Goal: Check status: Check status

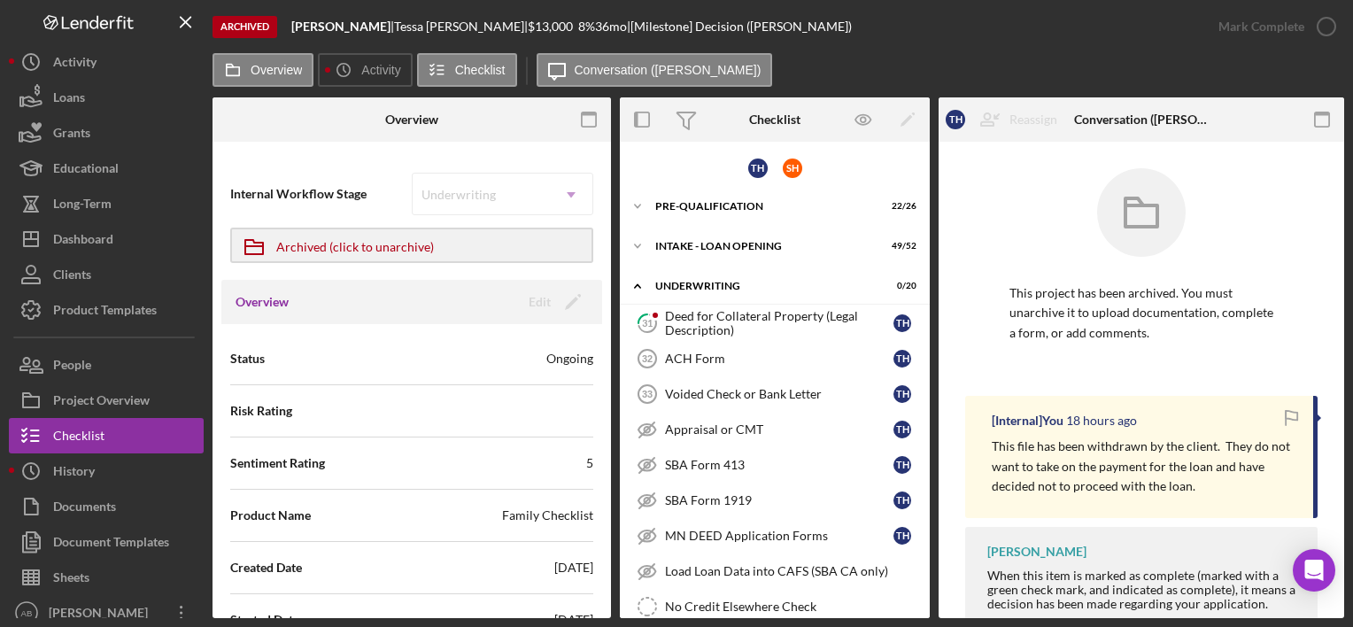
scroll to position [524, 0]
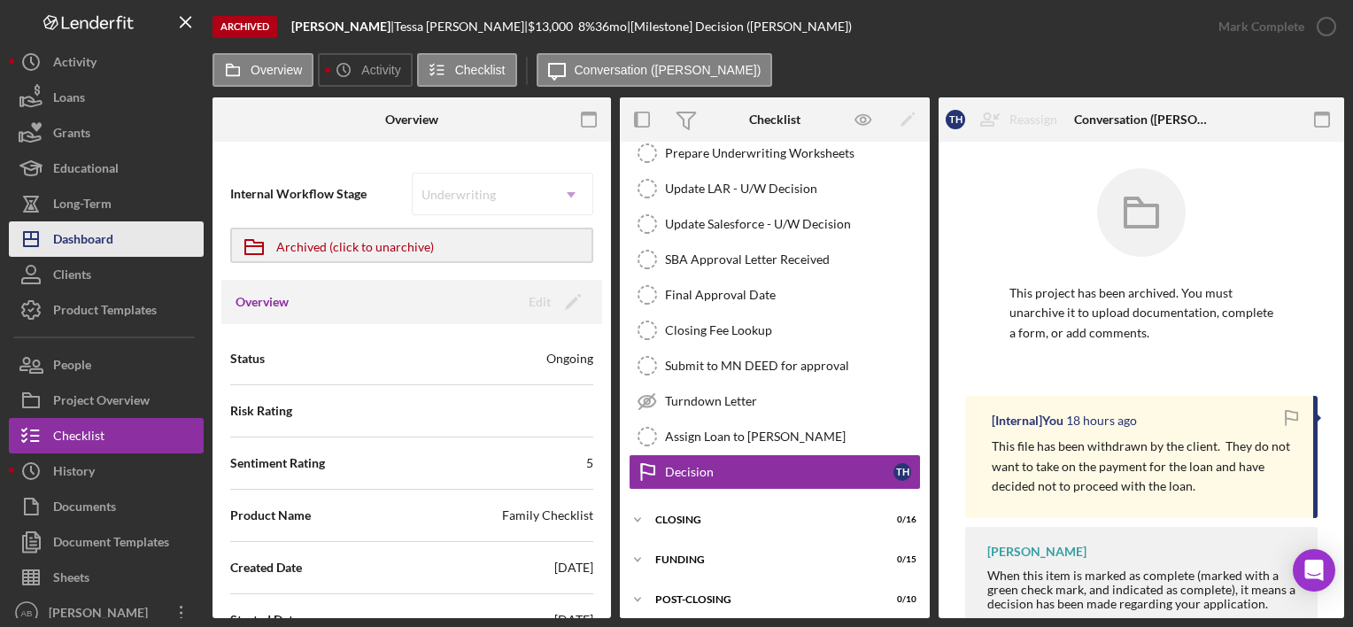
click at [78, 228] on div "Dashboard" at bounding box center [83, 241] width 60 height 40
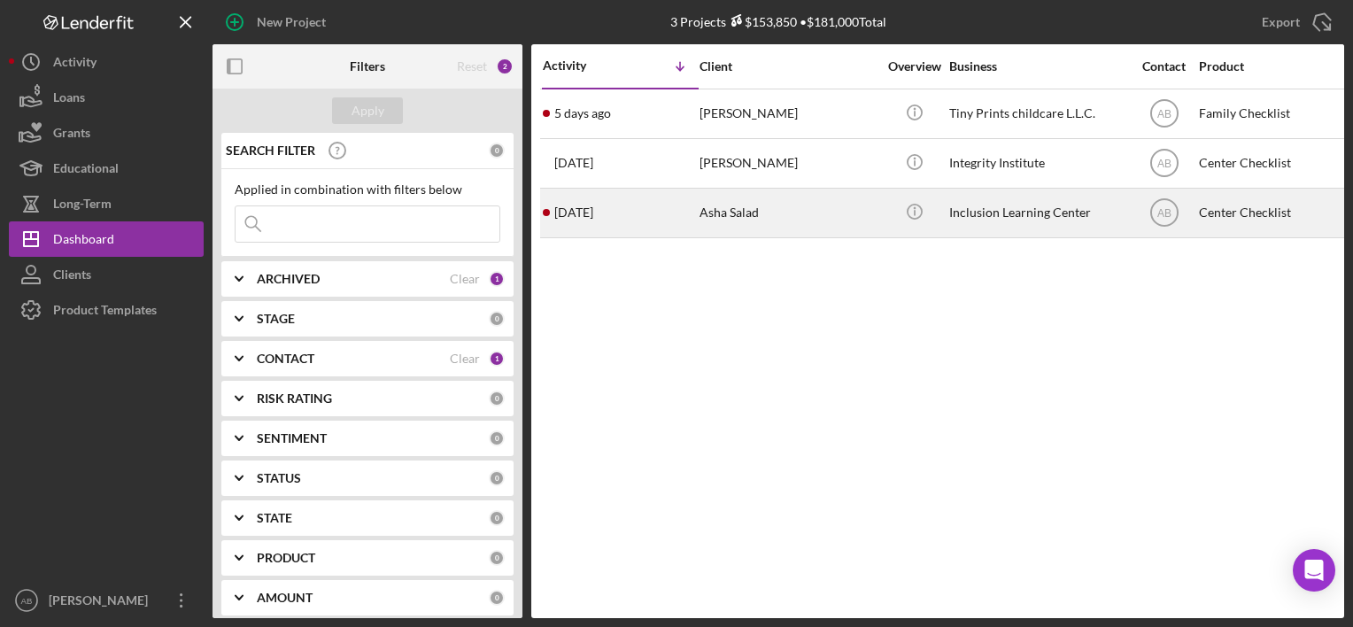
click at [755, 210] on div "Asha Salad" at bounding box center [787, 212] width 177 height 47
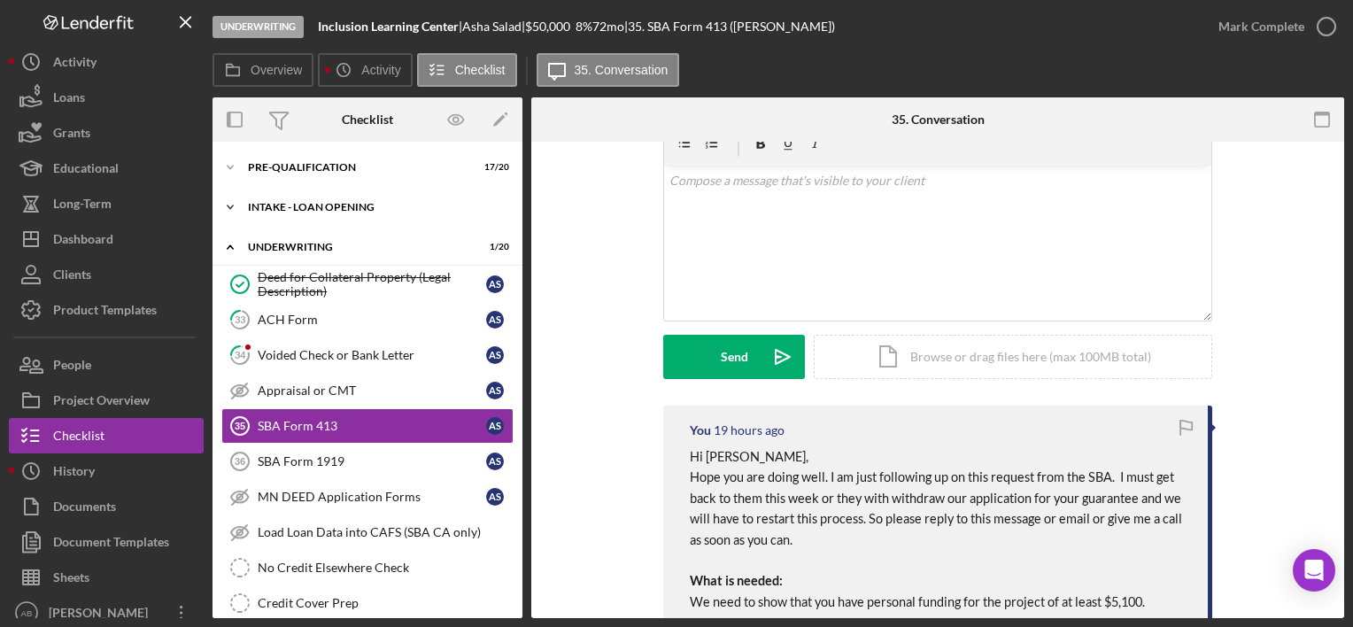
click at [290, 195] on div "Icon/Expander INTAKE - LOAN OPENING 44 / 45" at bounding box center [367, 206] width 310 height 35
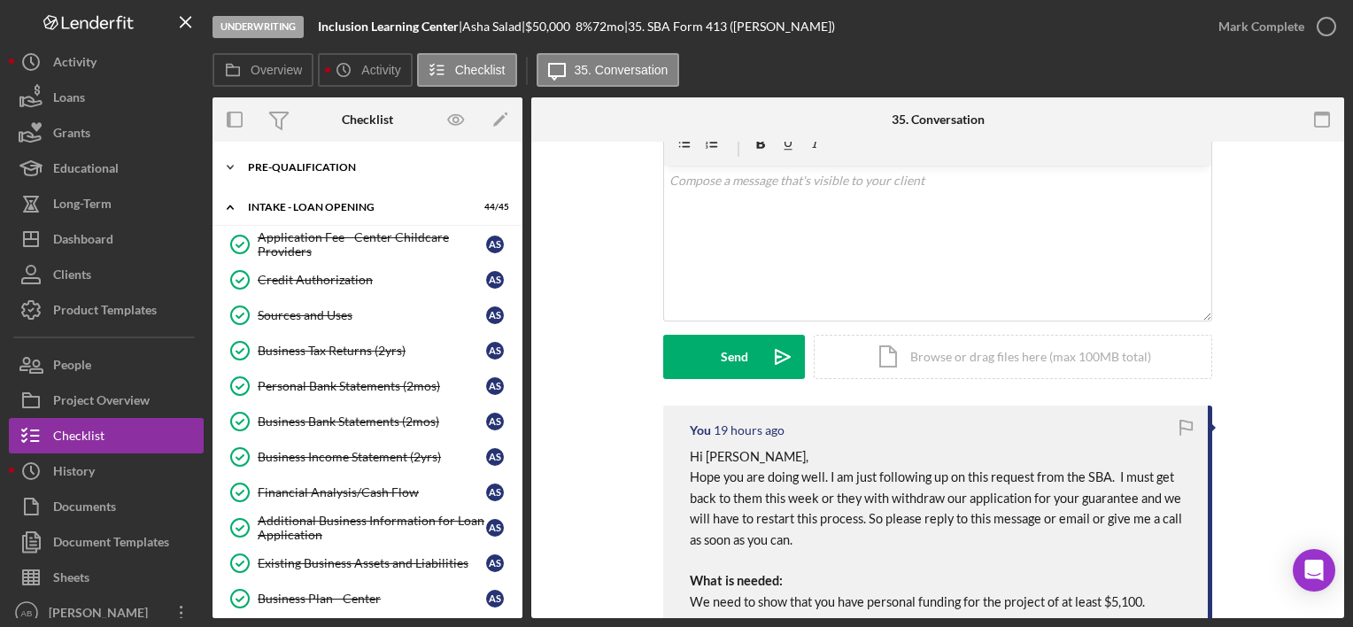
click at [294, 153] on div "Icon/Expander Pre-Qualification 17 / 20" at bounding box center [367, 167] width 310 height 35
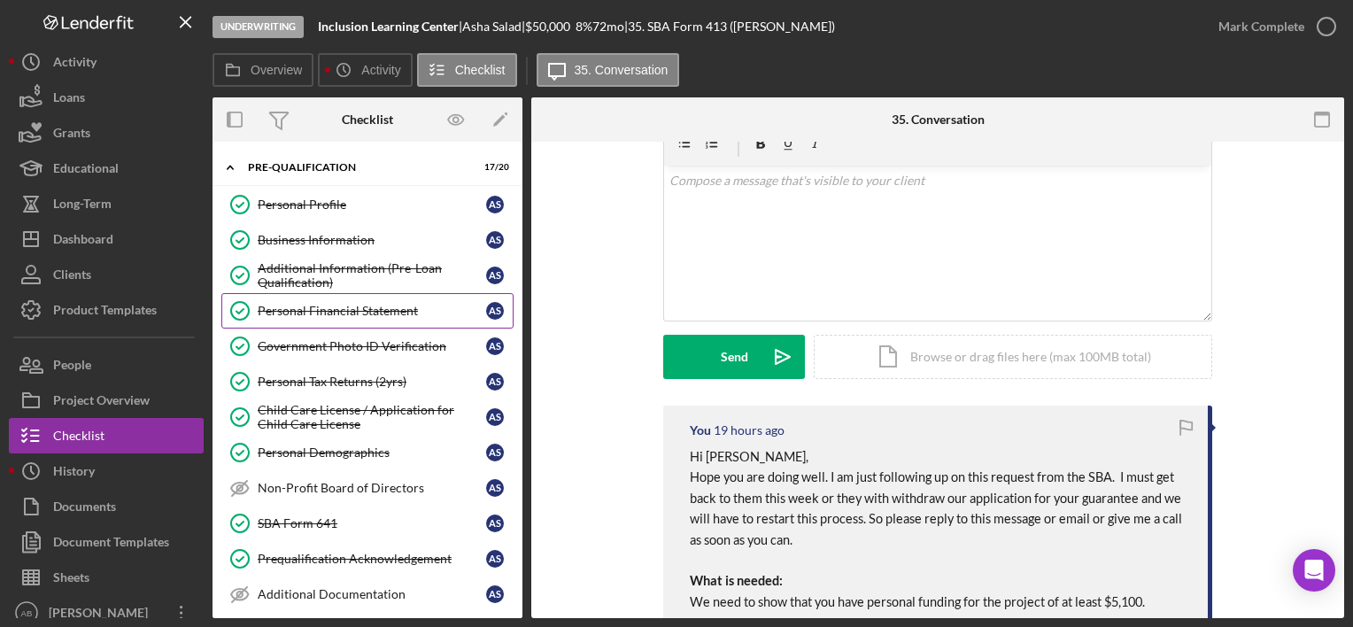
click at [327, 309] on div "Personal Financial Statement" at bounding box center [372, 311] width 228 height 14
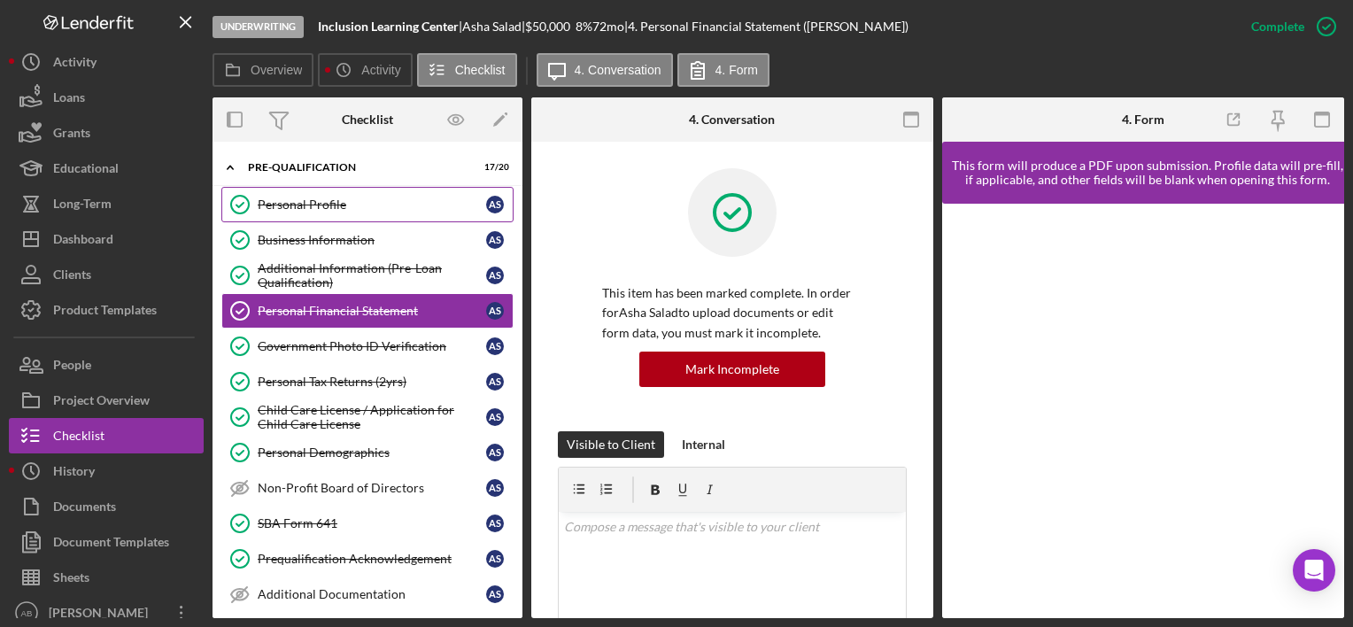
click at [344, 208] on div "Personal Profile" at bounding box center [372, 204] width 228 height 14
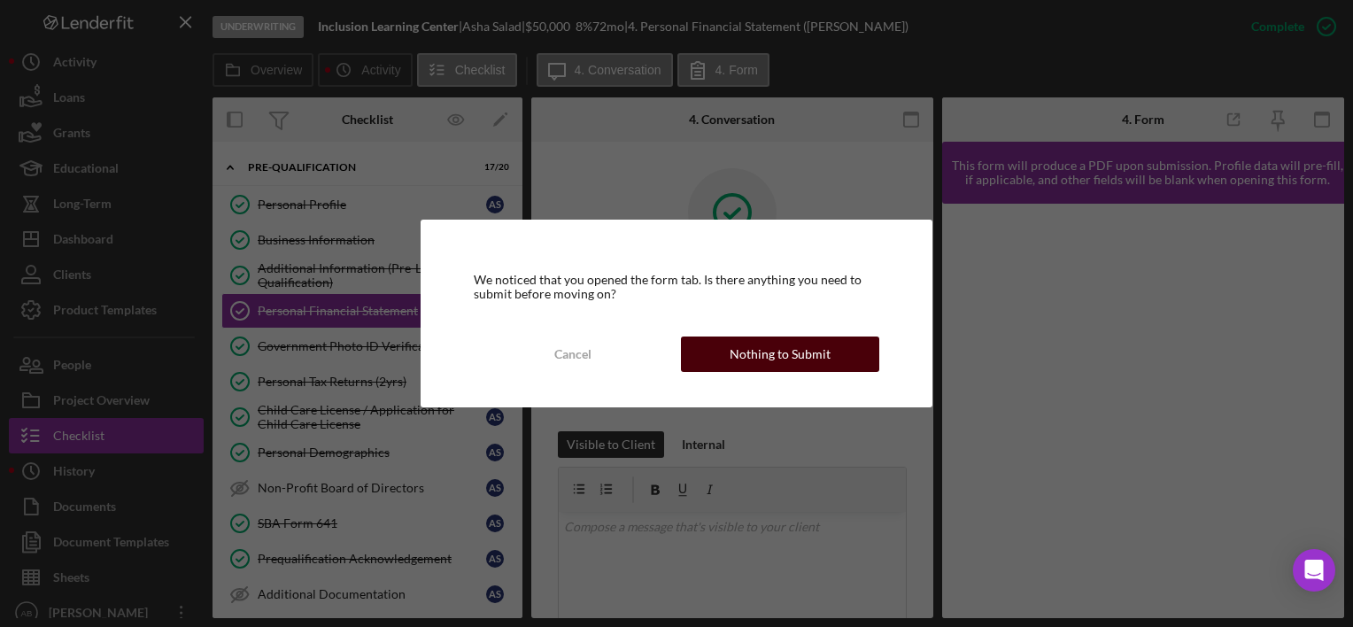
click at [719, 363] on button "Nothing to Submit" at bounding box center [780, 353] width 198 height 35
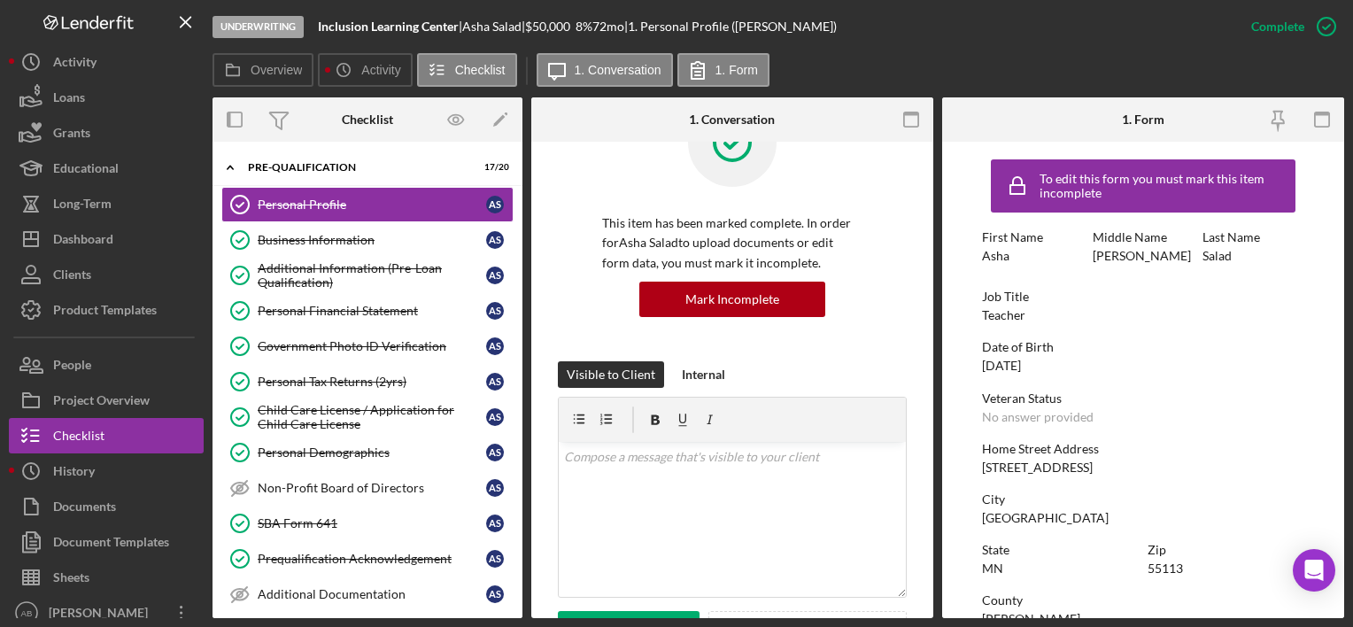
scroll to position [350, 0]
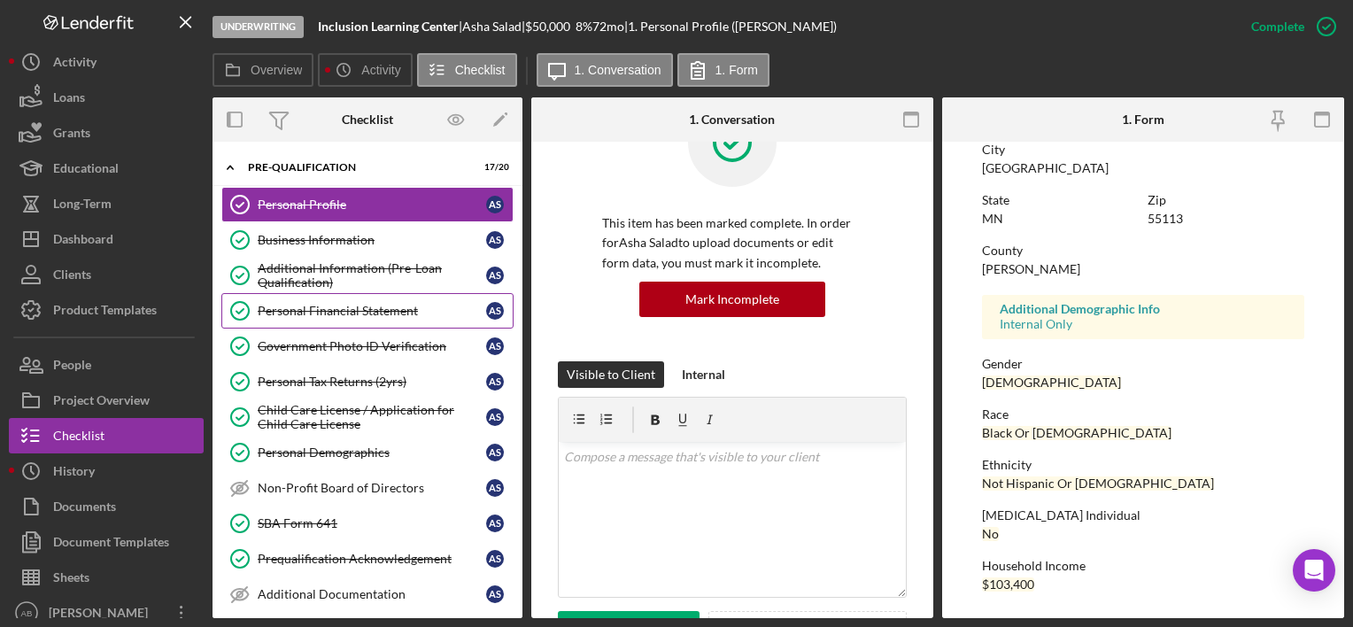
click at [374, 315] on div "Personal Financial Statement" at bounding box center [372, 311] width 228 height 14
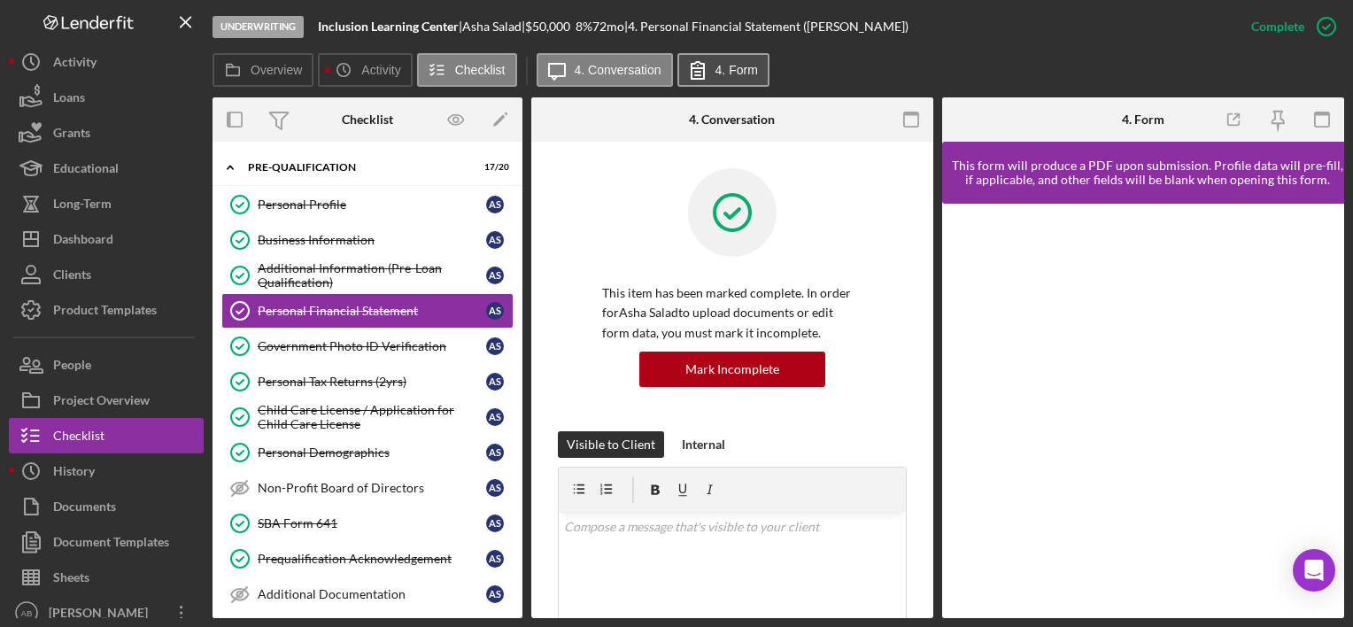
click at [740, 77] on button "4. Form" at bounding box center [723, 70] width 92 height 34
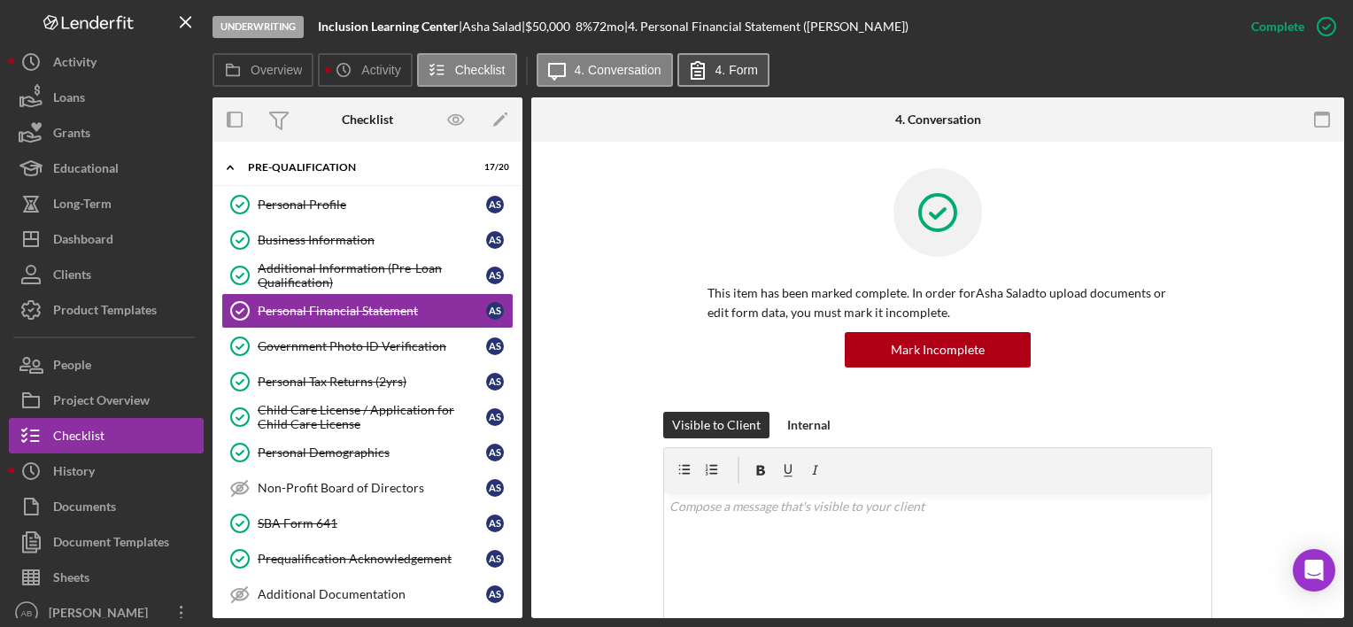
click at [726, 62] on button "4. Form" at bounding box center [723, 70] width 92 height 34
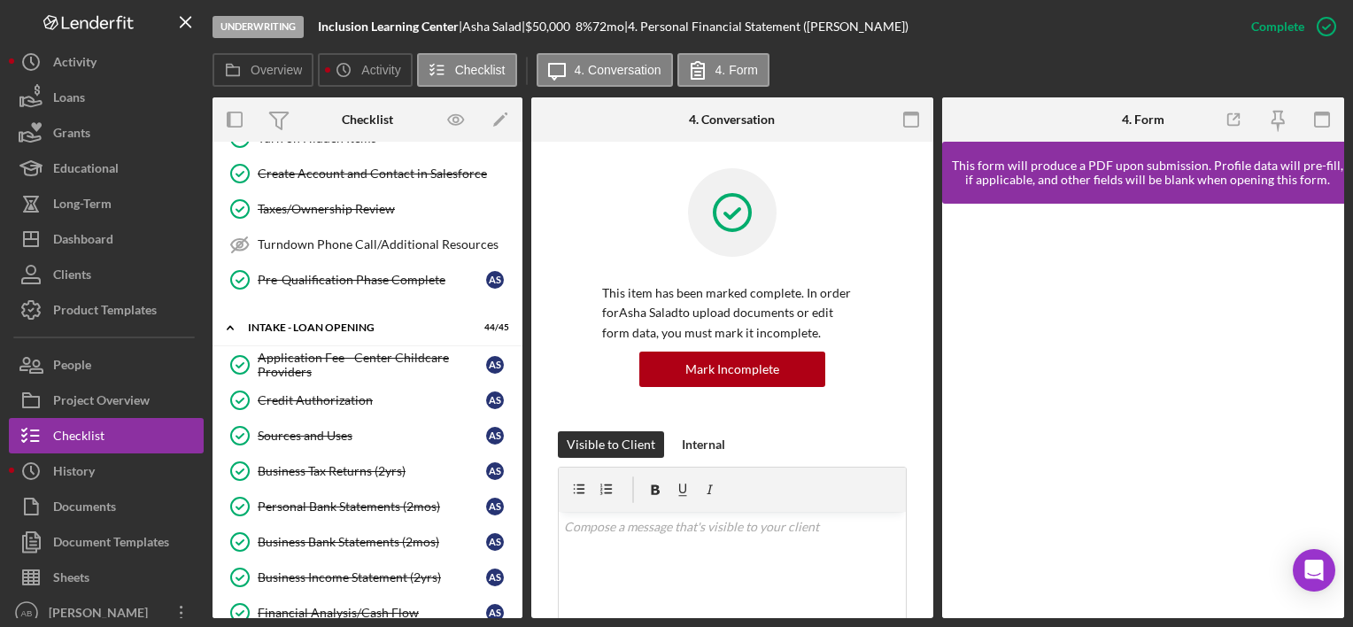
scroll to position [644, 0]
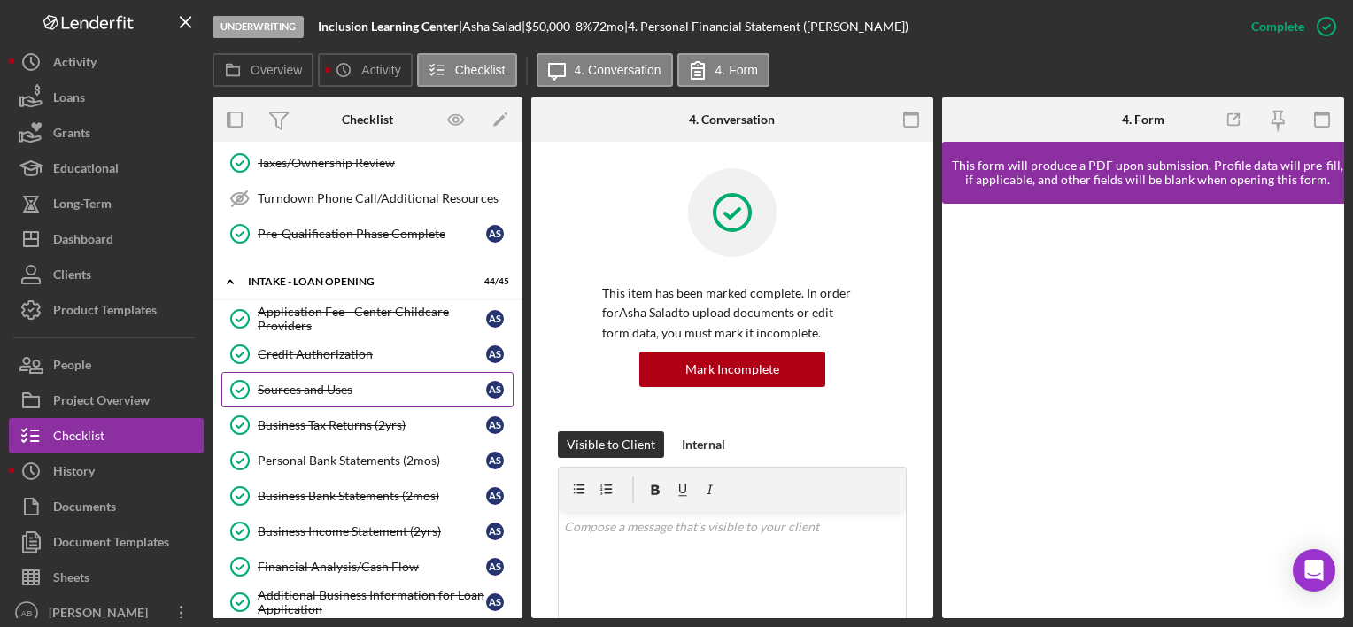
click at [318, 382] on div "Sources and Uses" at bounding box center [372, 389] width 228 height 14
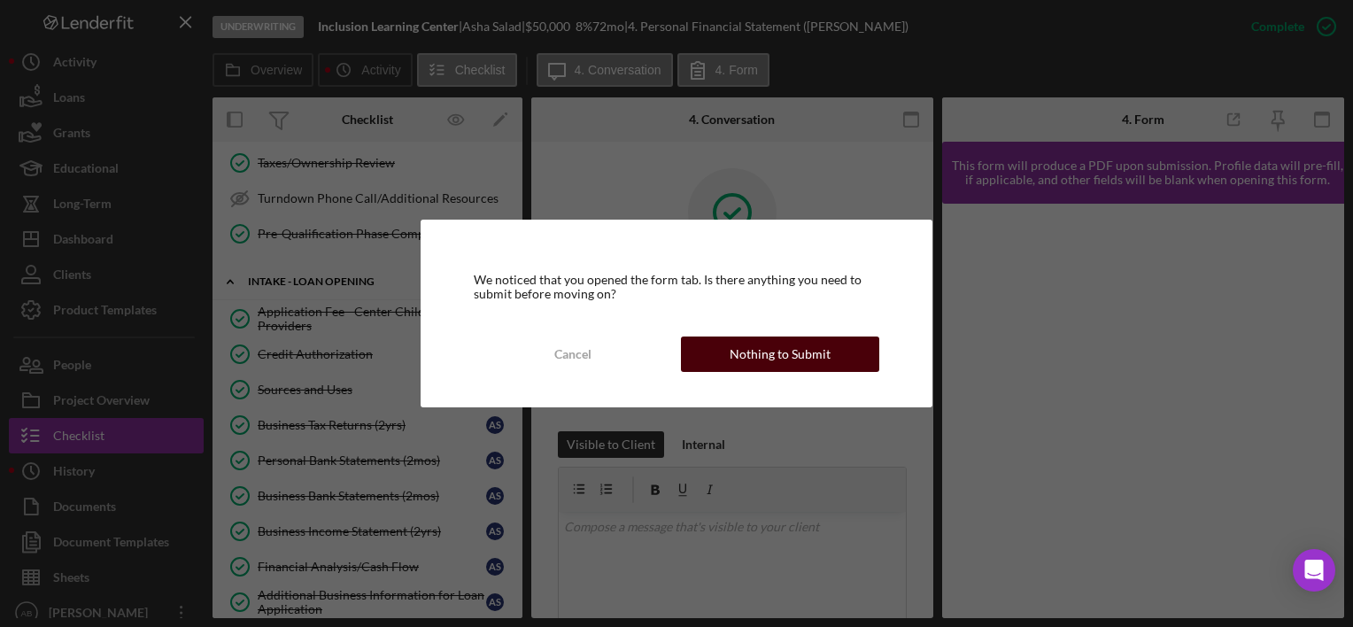
click at [723, 336] on button "Nothing to Submit" at bounding box center [780, 353] width 198 height 35
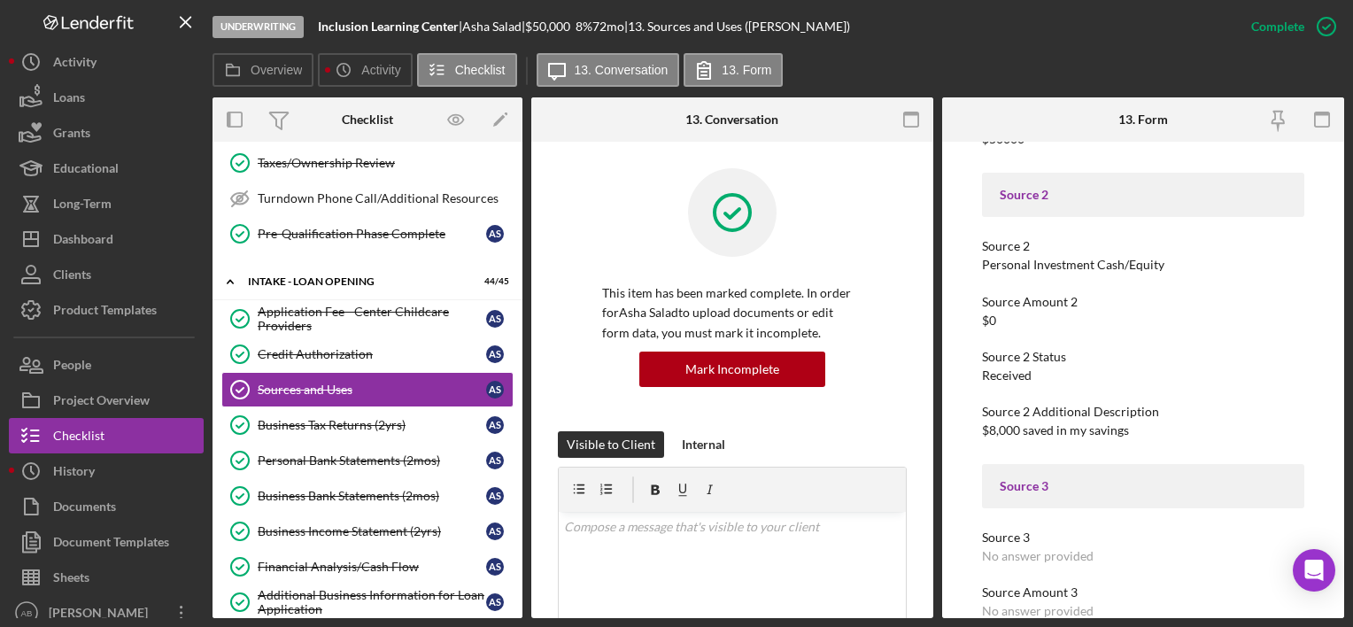
scroll to position [409, 0]
